Goal: Navigation & Orientation: Find specific page/section

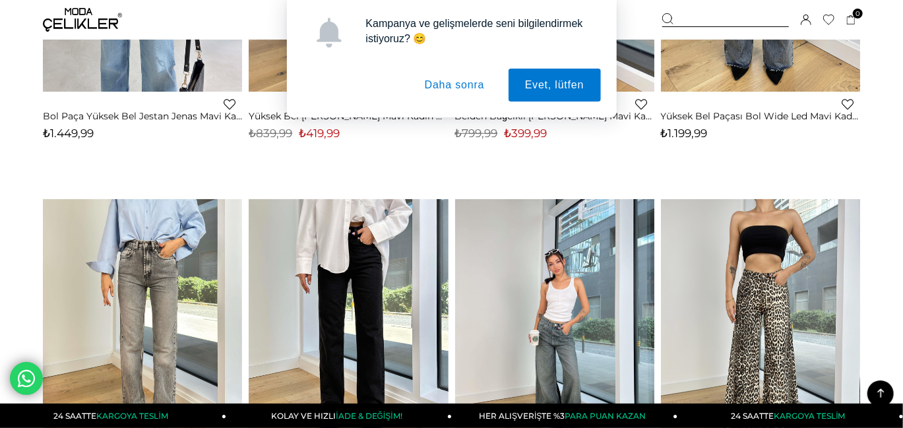
scroll to position [396, 0]
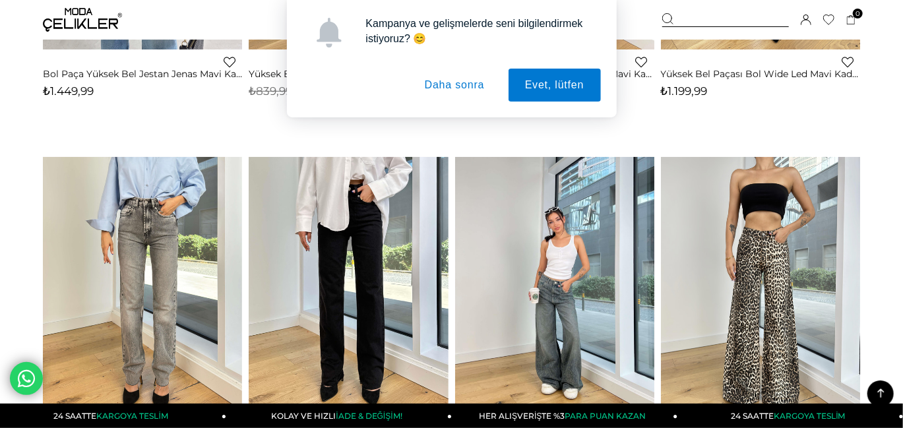
click at [470, 84] on button "Daha sonra" at bounding box center [454, 85] width 93 height 33
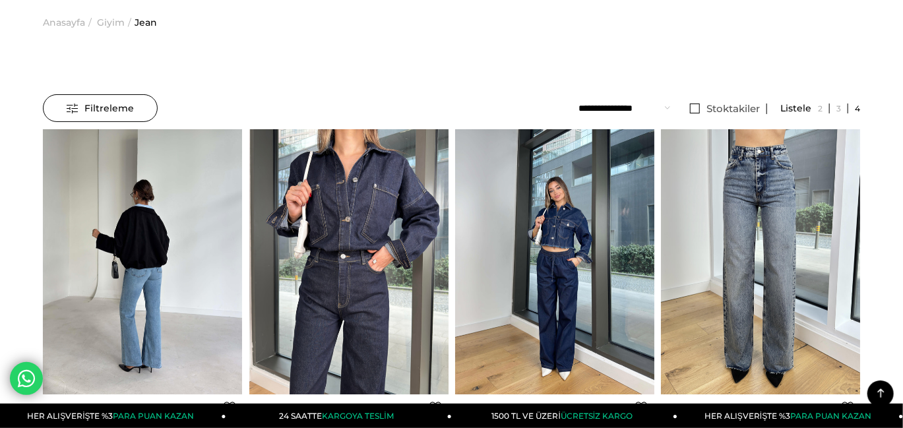
scroll to position [0, 0]
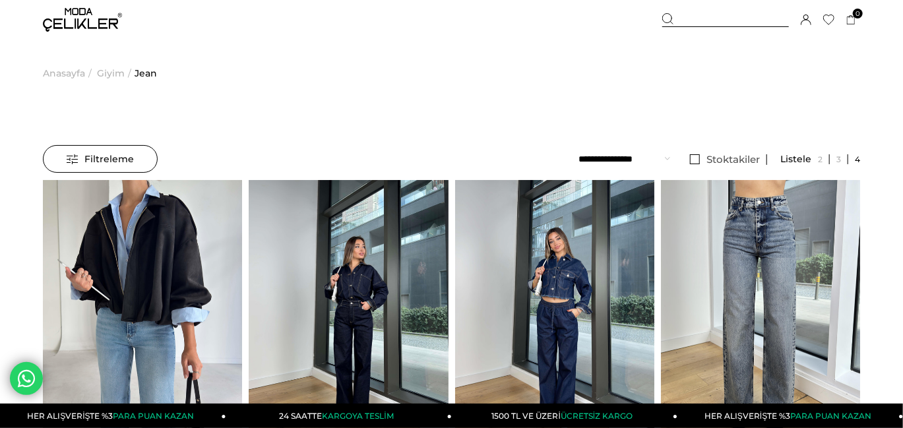
click at [65, 72] on span "Anasayfa" at bounding box center [64, 73] width 42 height 67
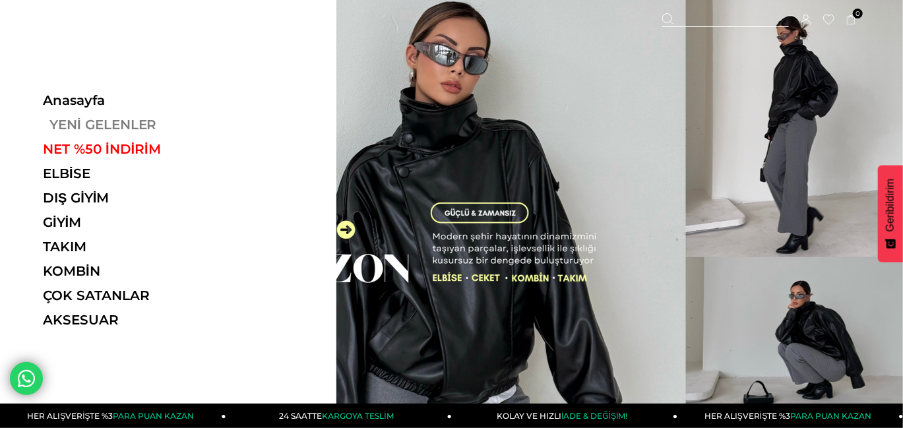
click at [104, 118] on link "YENİ GELENLER" at bounding box center [133, 125] width 181 height 16
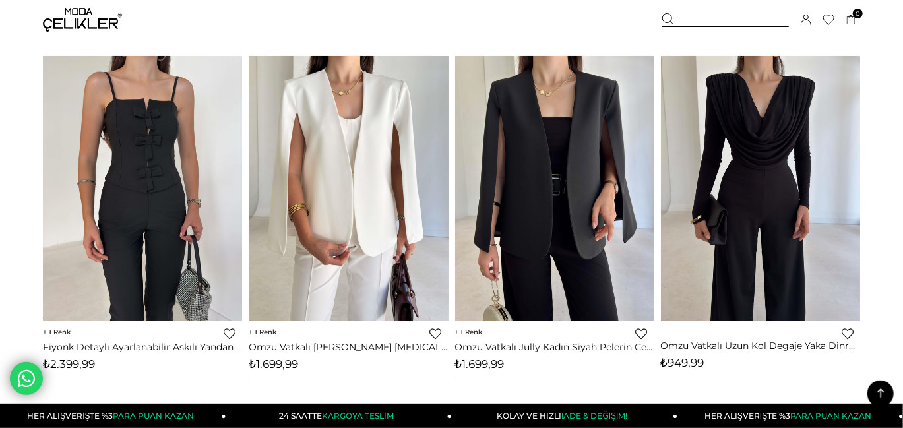
scroll to position [5410, 0]
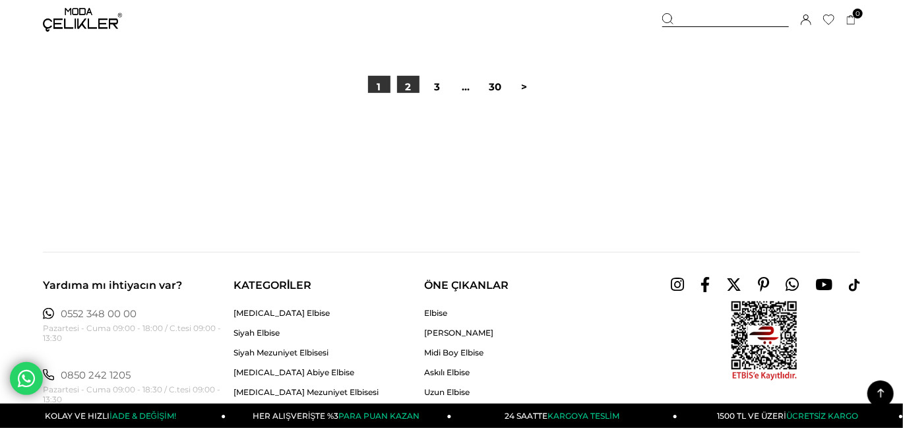
click at [404, 85] on link "2" at bounding box center [408, 87] width 22 height 22
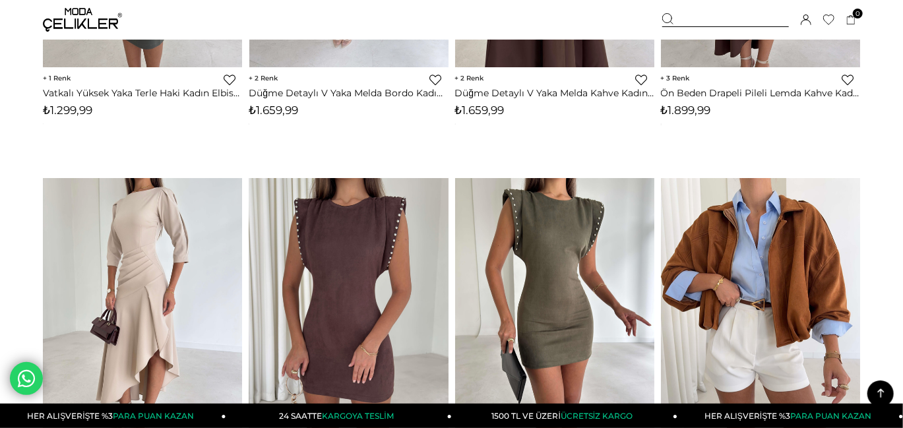
scroll to position [1913, 0]
